Goal: Navigation & Orientation: Find specific page/section

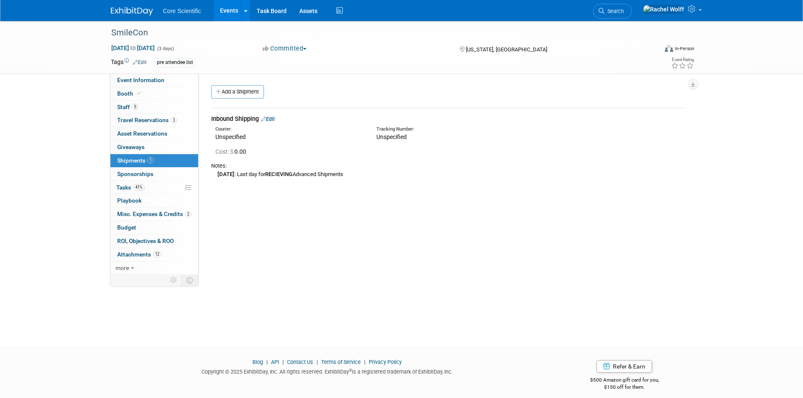
click at [120, 3] on div at bounding box center [137, 8] width 52 height 16
click at [121, 5] on link at bounding box center [137, 7] width 52 height 7
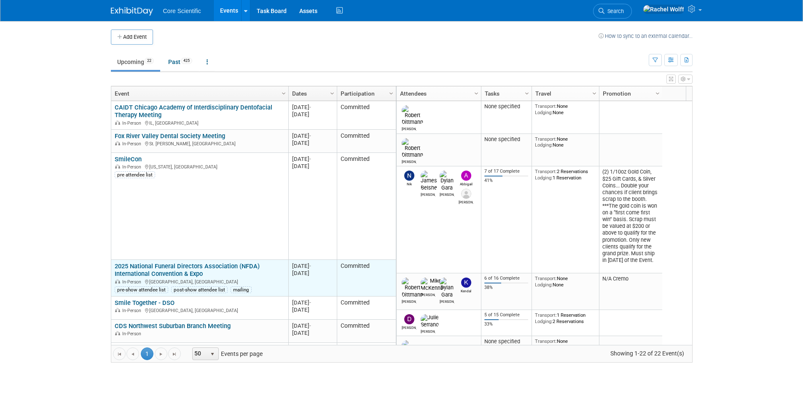
click at [141, 264] on link "2025 National Funeral Directors Association (NFDA) International Convention & E…" at bounding box center [187, 270] width 145 height 16
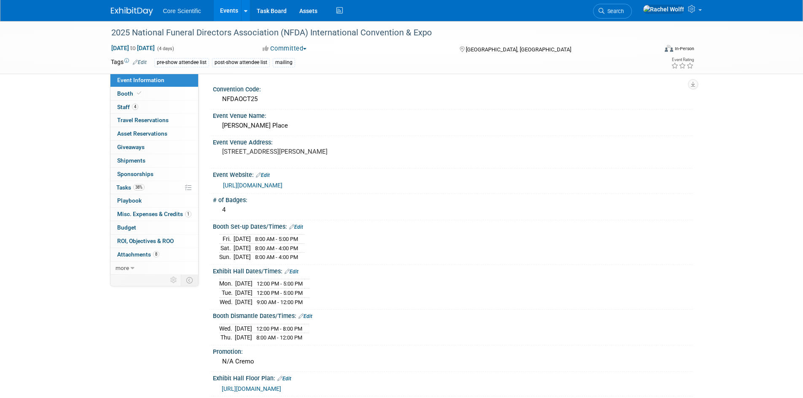
click at [125, 185] on span "Tasks 38%" at bounding box center [130, 187] width 28 height 7
